Goal: Find specific page/section: Find specific page/section

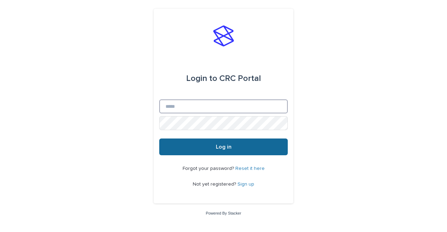
type input "**********"
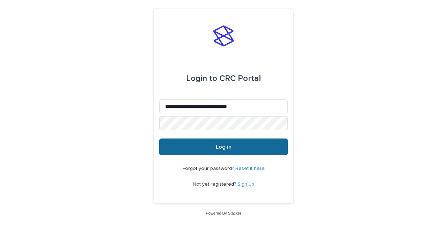
click at [239, 147] on button "Log in" at bounding box center [223, 147] width 129 height 17
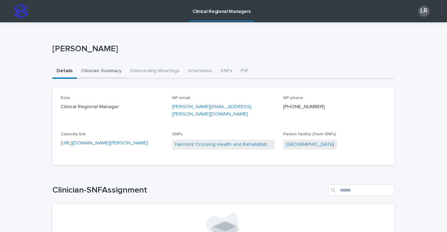
click at [95, 70] on button "Clinician Summary" at bounding box center [101, 71] width 49 height 15
